Goal: Task Accomplishment & Management: Manage account settings

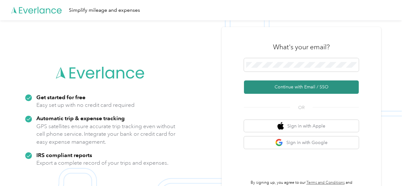
click at [296, 91] on button "Continue with Email / SSO" at bounding box center [301, 87] width 115 height 13
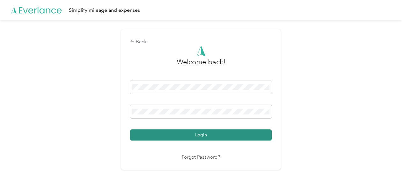
click at [203, 136] on button "Login" at bounding box center [201, 135] width 142 height 11
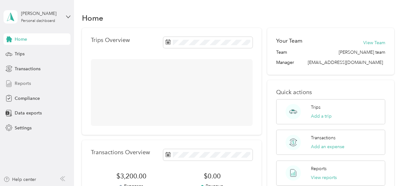
click at [18, 84] on span "Reports" at bounding box center [23, 83] width 16 height 7
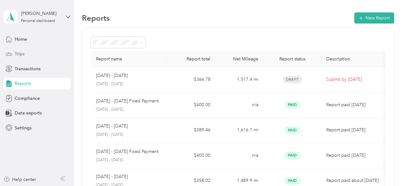
click at [28, 56] on div "Trips" at bounding box center [37, 53] width 67 height 11
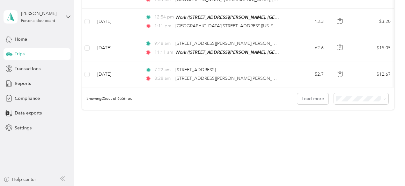
scroll to position [681, 0]
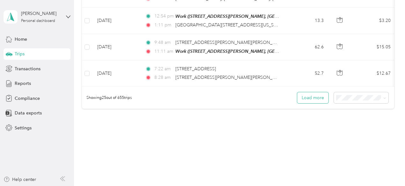
click at [323, 95] on button "Load more" at bounding box center [312, 97] width 31 height 11
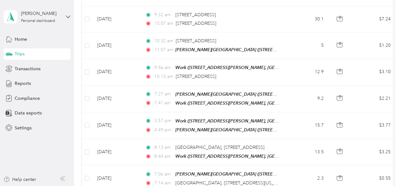
scroll to position [1133, 0]
